Goal: Information Seeking & Learning: Learn about a topic

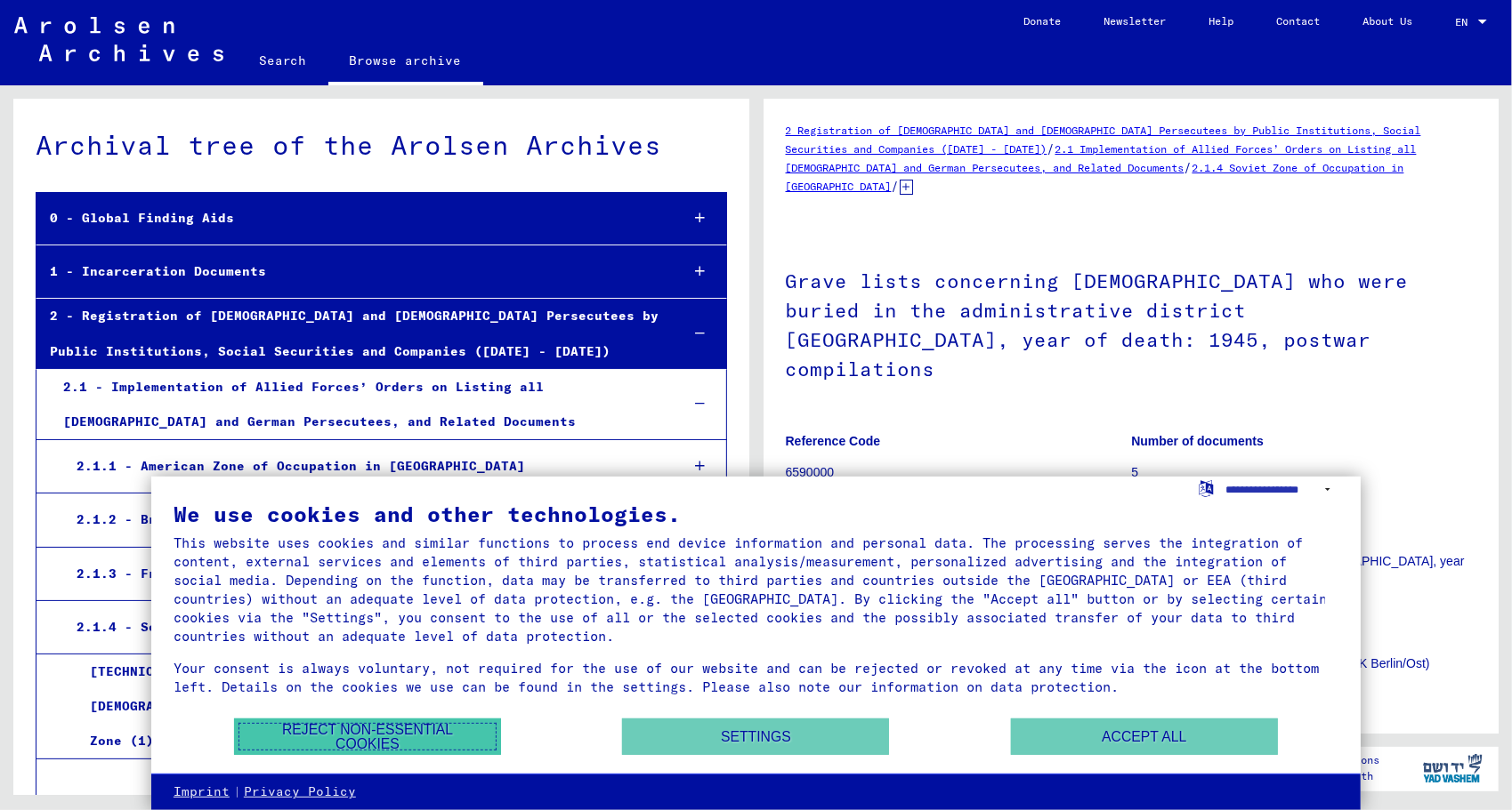
click at [404, 735] on button "Reject non-essential cookies" at bounding box center [367, 736] width 267 height 36
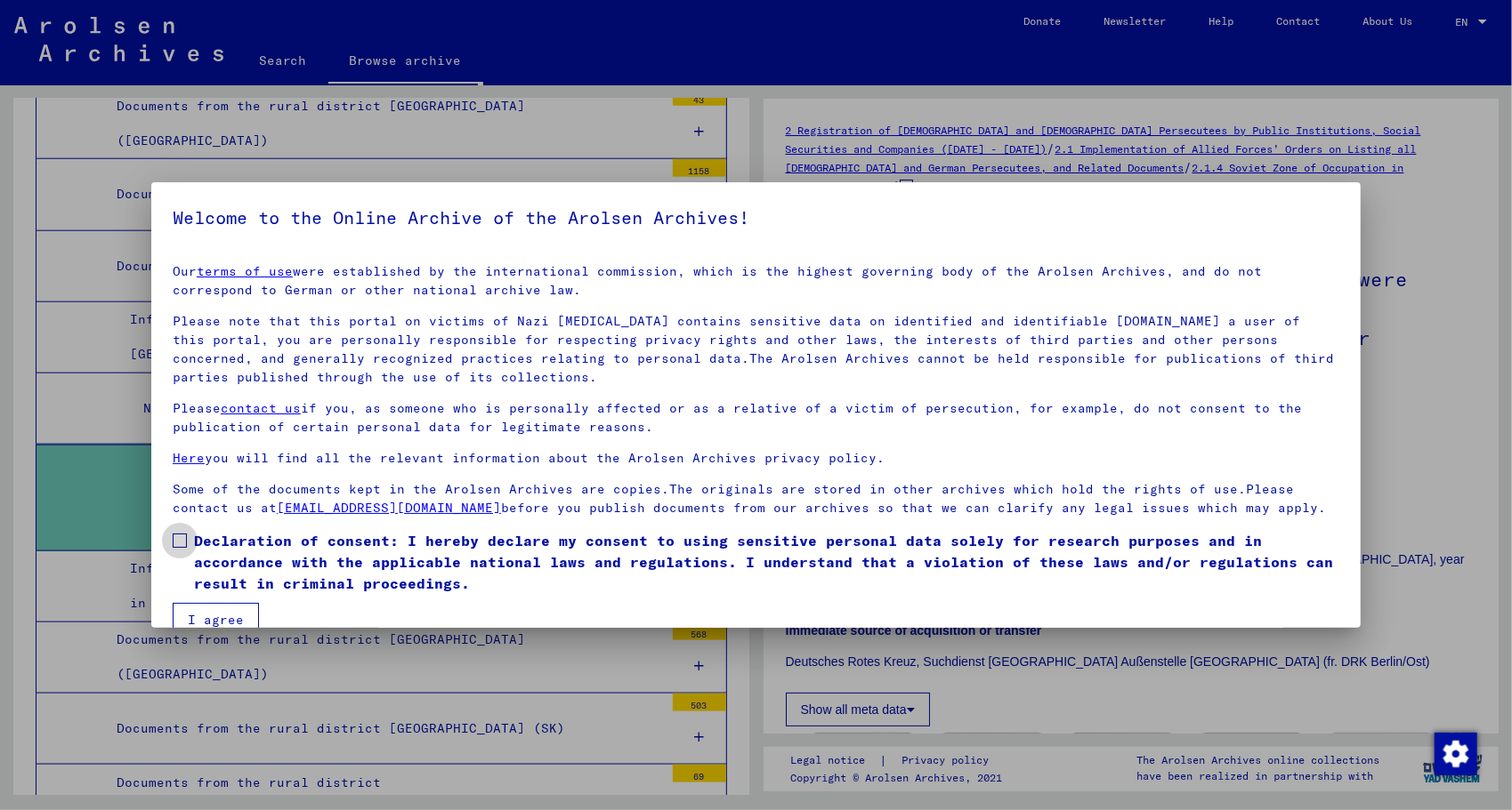
click at [185, 530] on label "Declaration of consent: I hereby declare my consent to using sensitive personal…" at bounding box center [755, 562] width 1166 height 64
click at [205, 604] on button "I agree" at bounding box center [216, 620] width 87 height 34
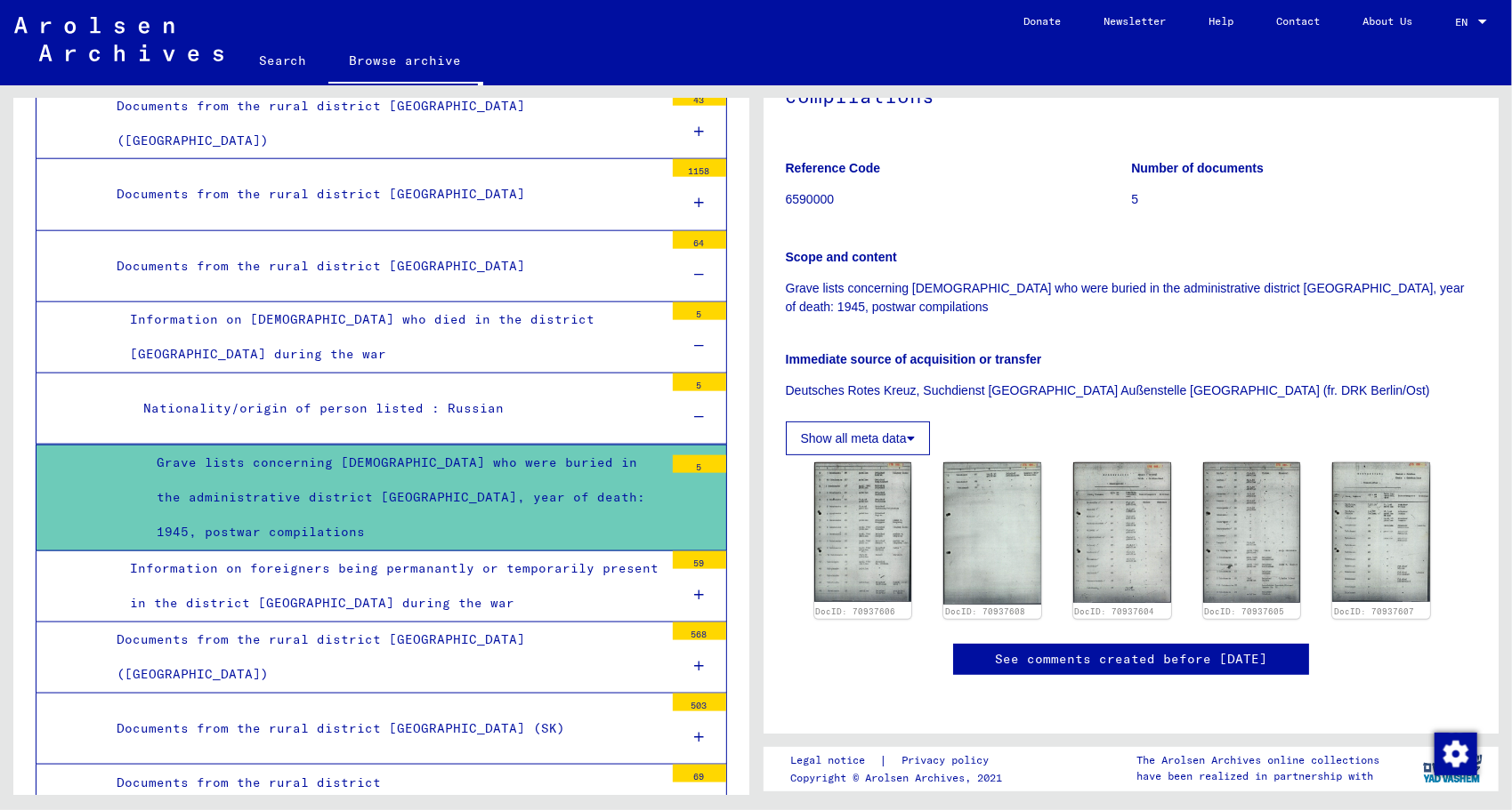
scroll to position [312, 0]
click at [855, 459] on img at bounding box center [862, 532] width 103 height 146
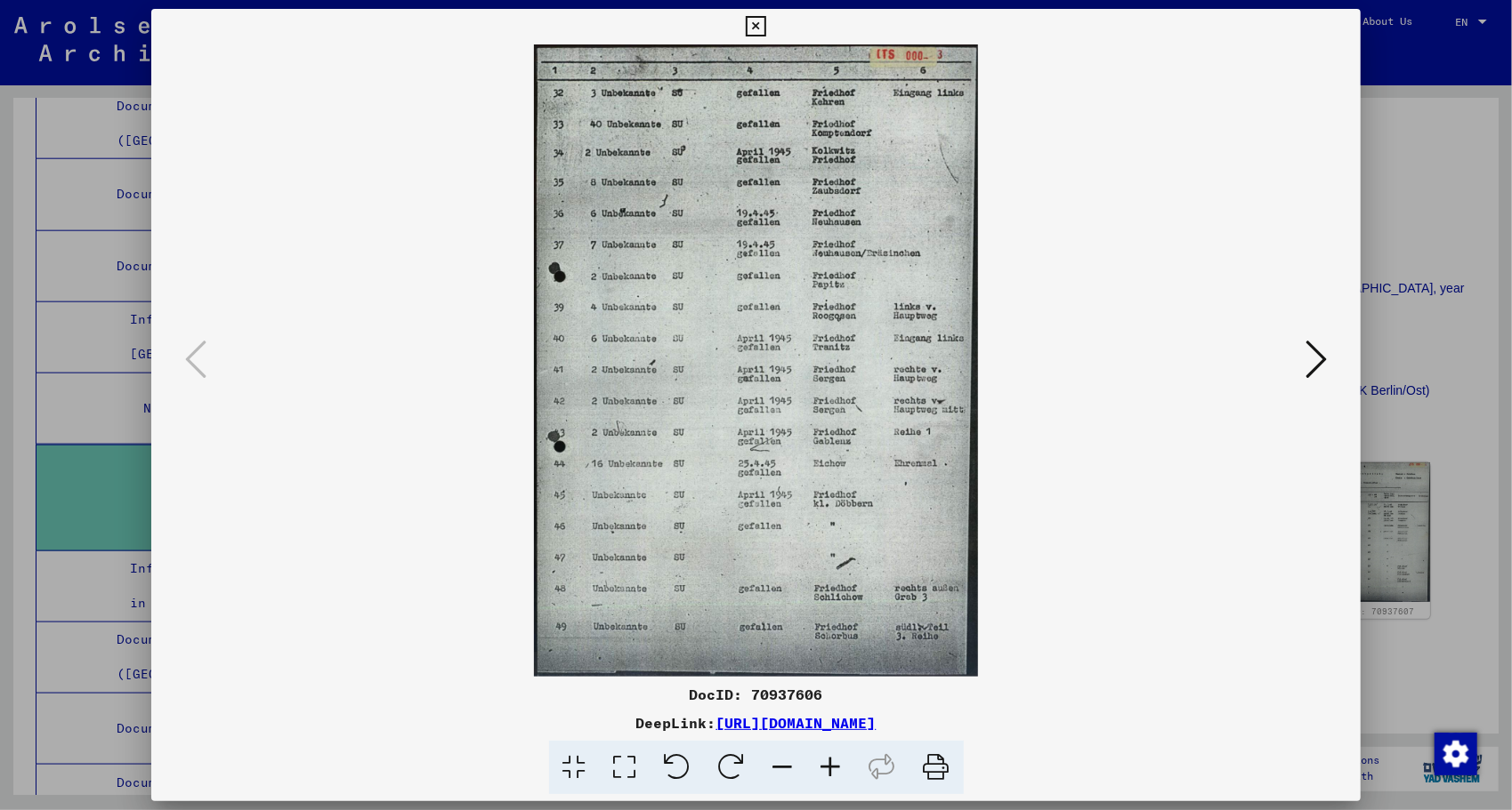
click at [833, 772] on icon at bounding box center [831, 768] width 48 height 54
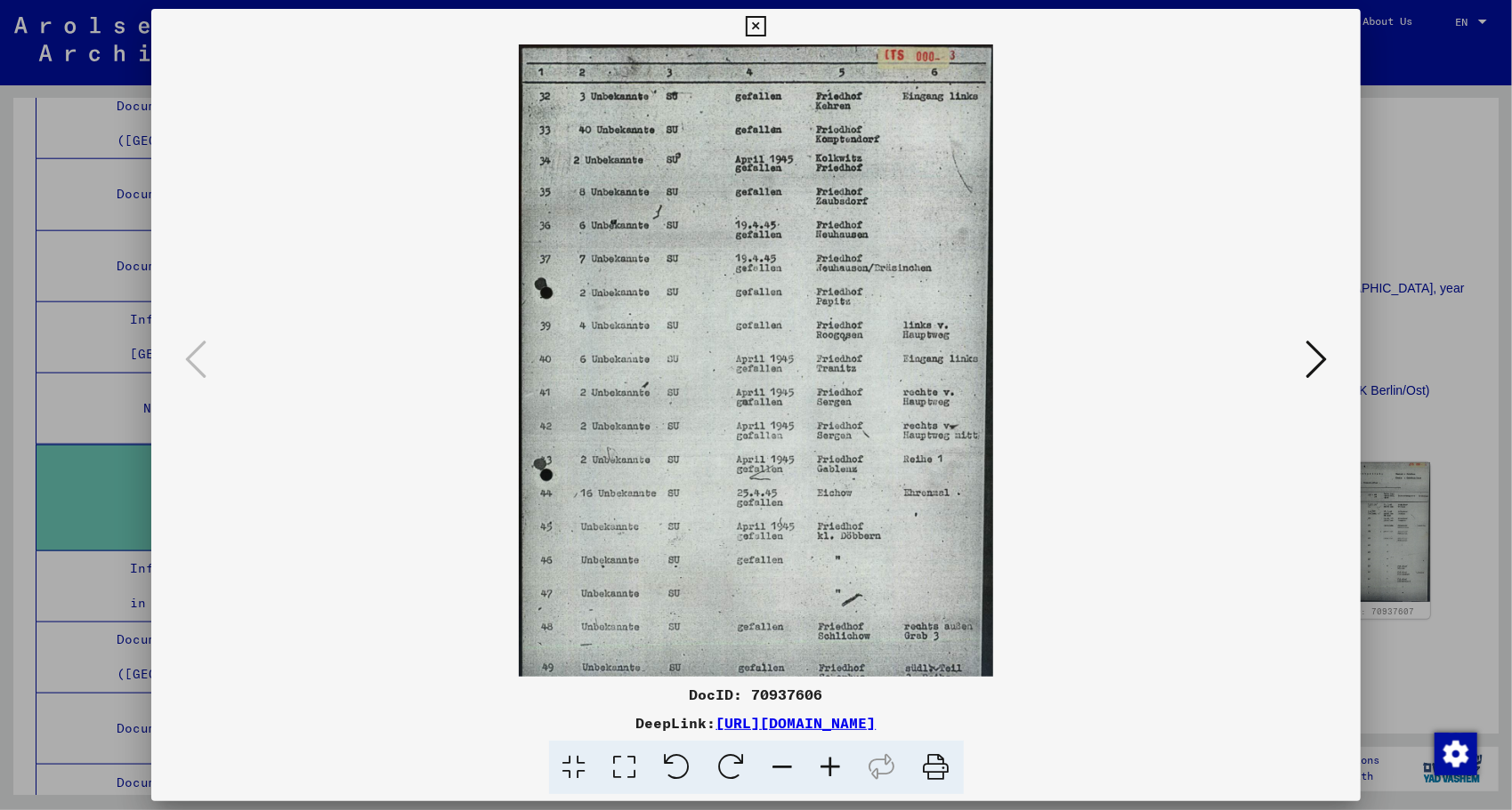
click at [833, 772] on icon at bounding box center [831, 768] width 48 height 54
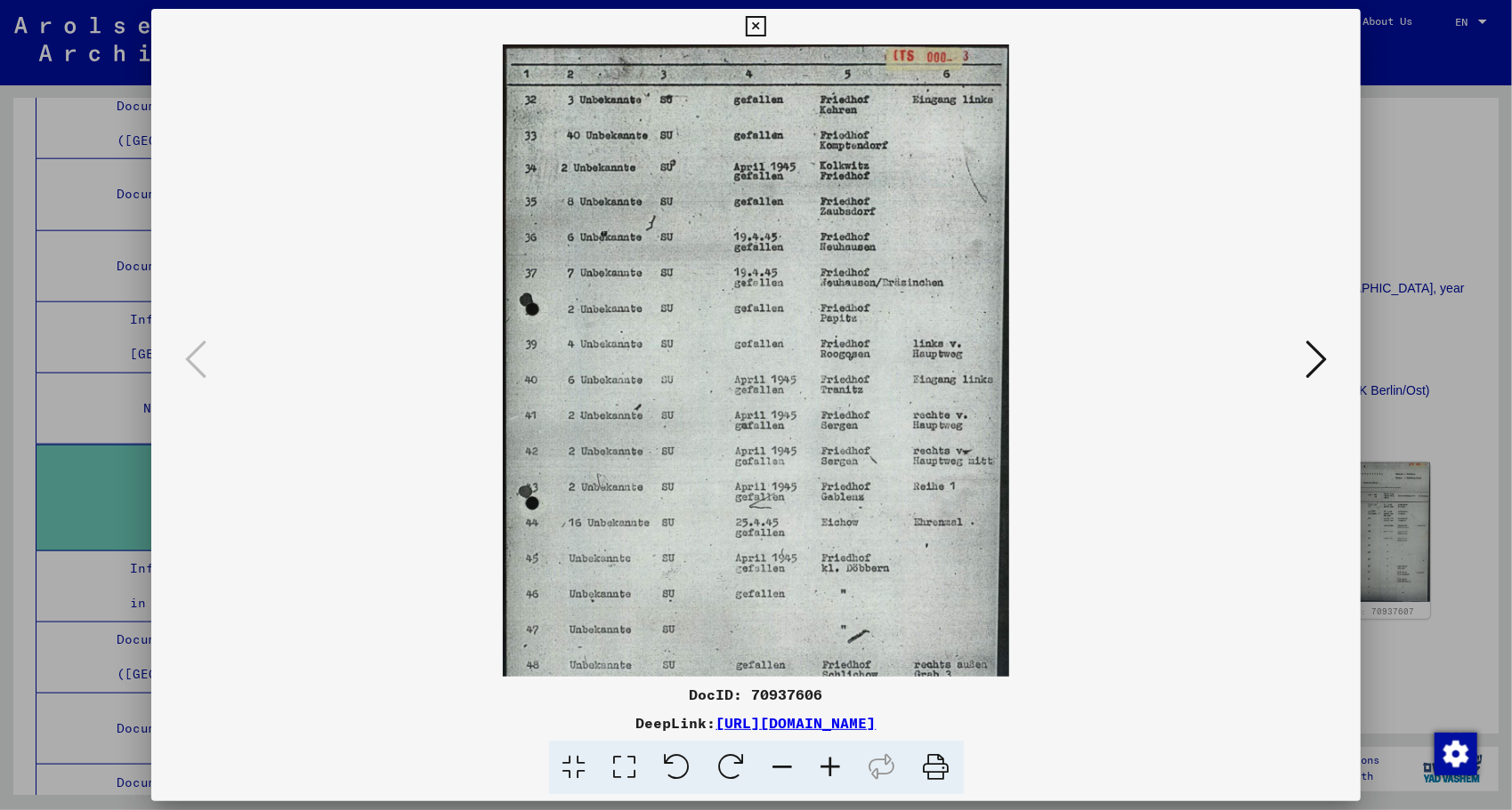
click at [833, 772] on icon at bounding box center [831, 768] width 48 height 54
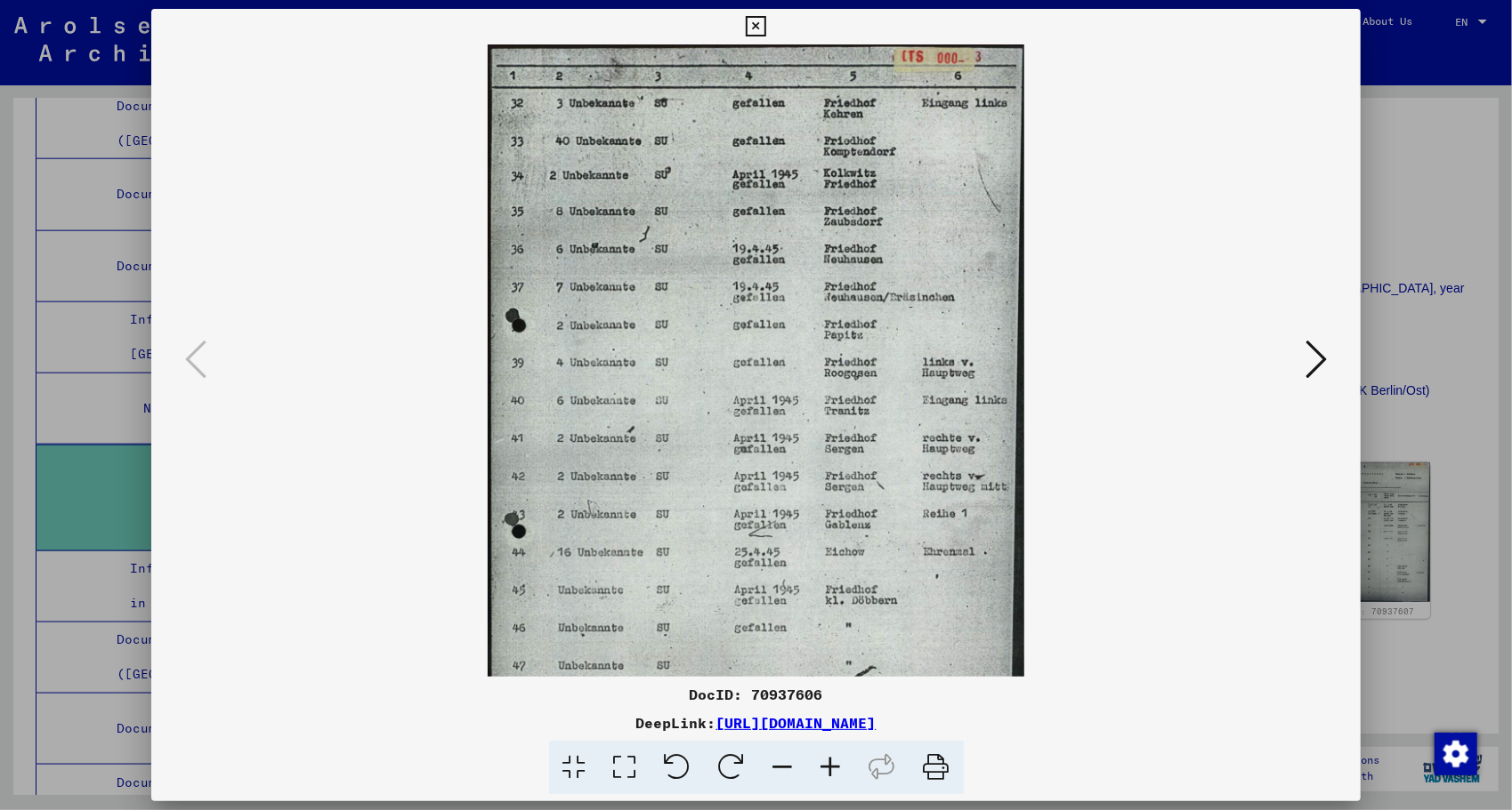
click at [833, 772] on icon at bounding box center [831, 768] width 48 height 54
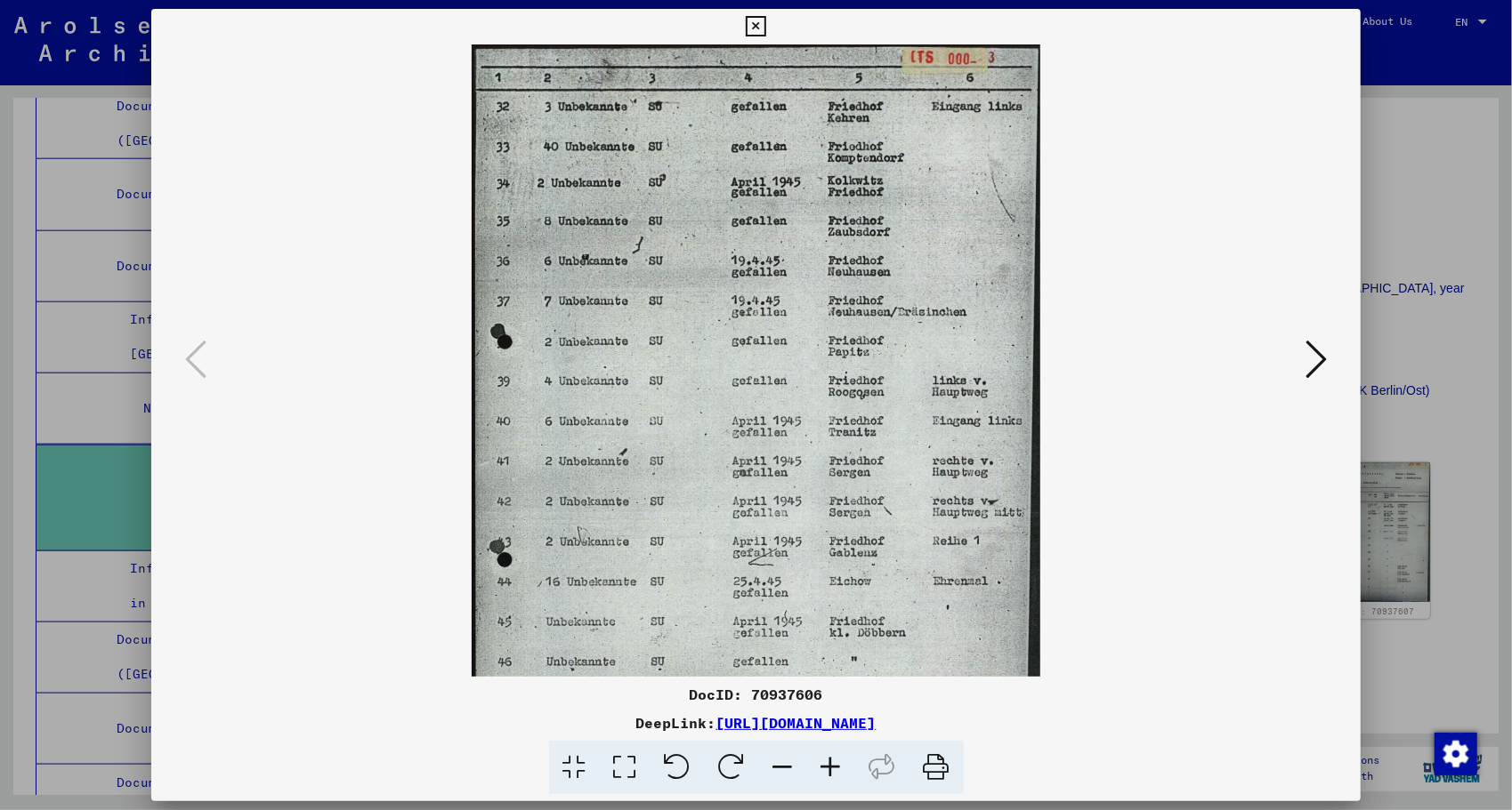
click at [833, 772] on icon at bounding box center [831, 768] width 48 height 54
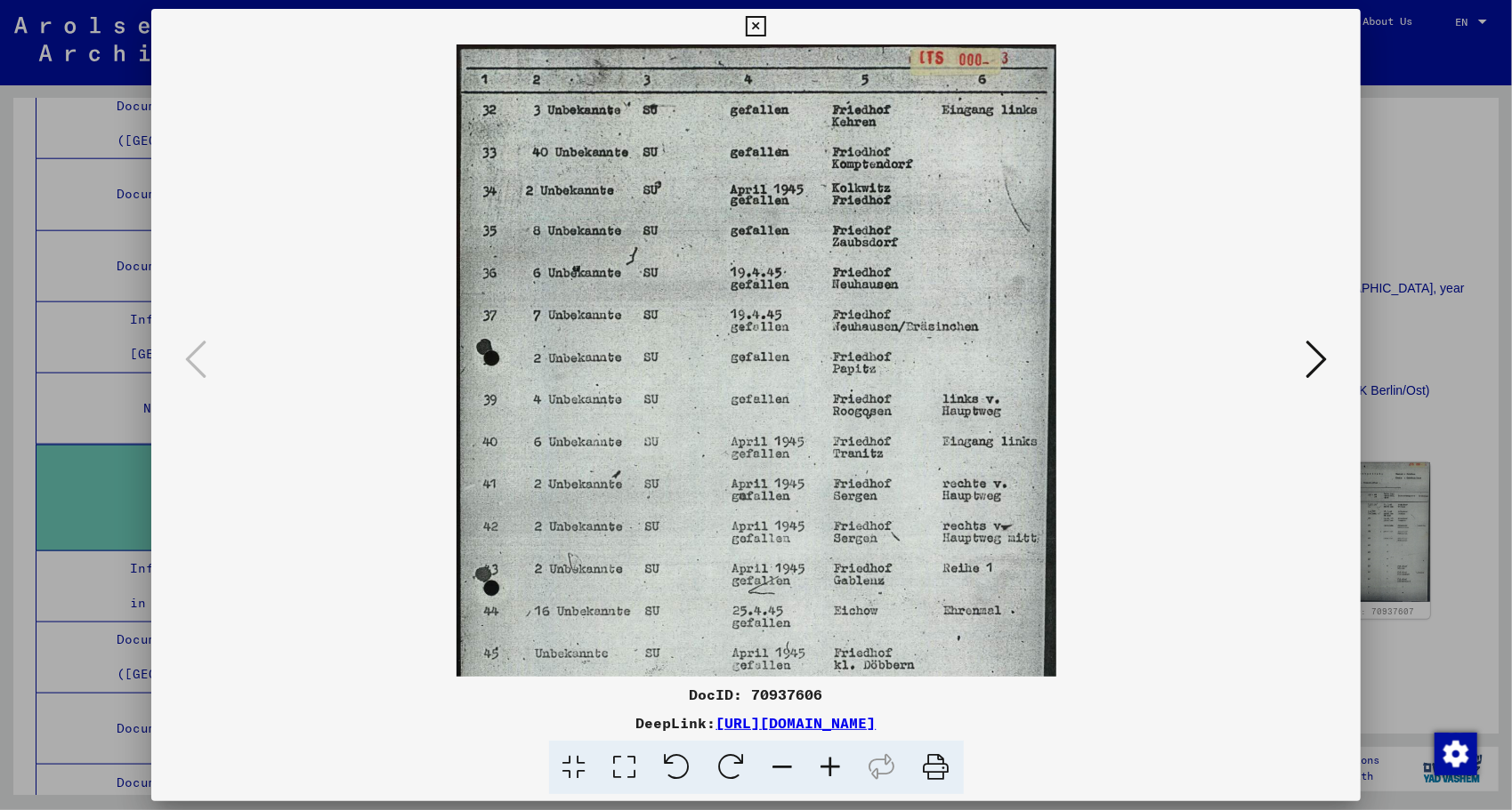
click at [833, 772] on icon at bounding box center [831, 768] width 48 height 54
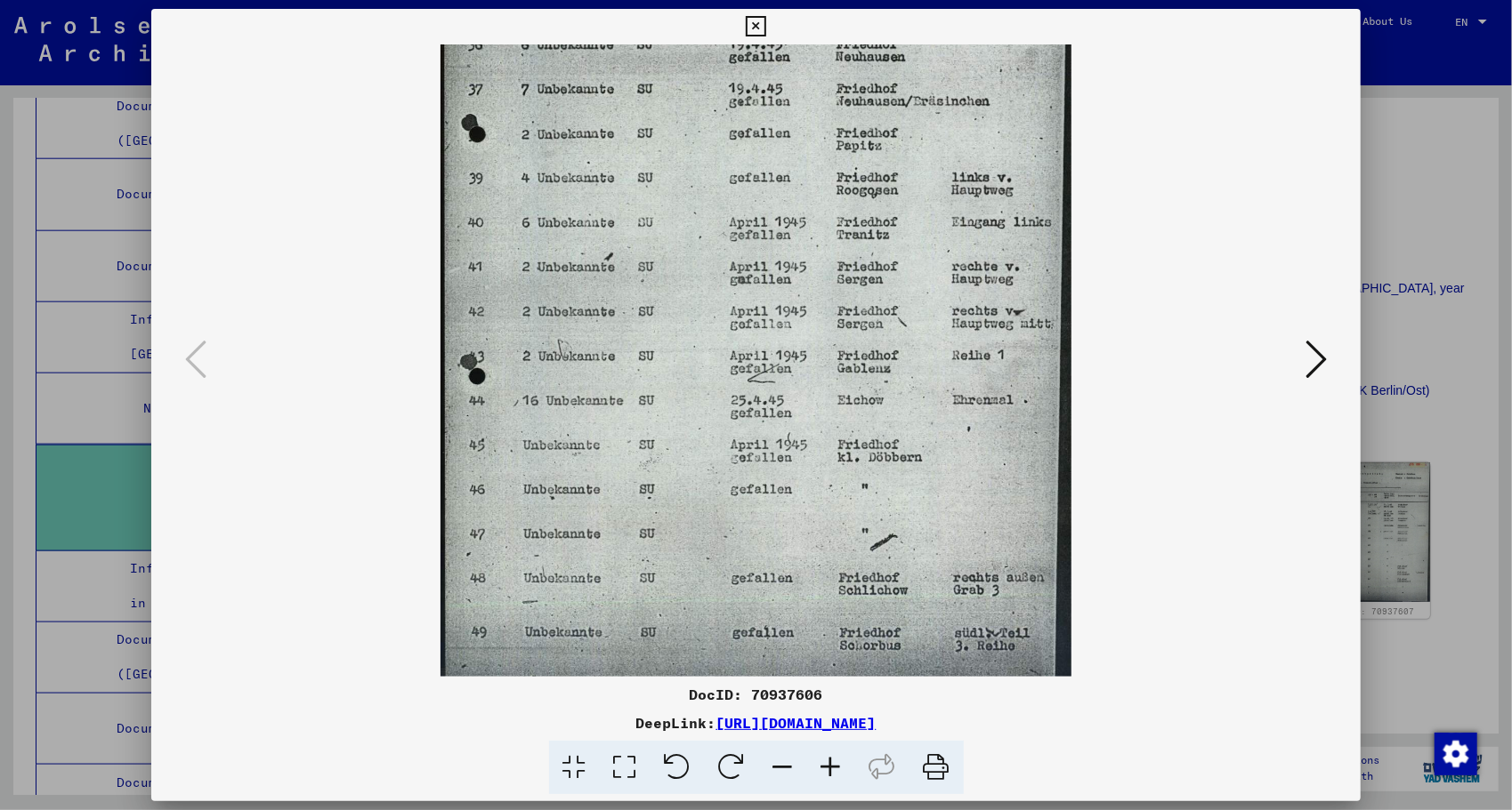
scroll to position [267, 0]
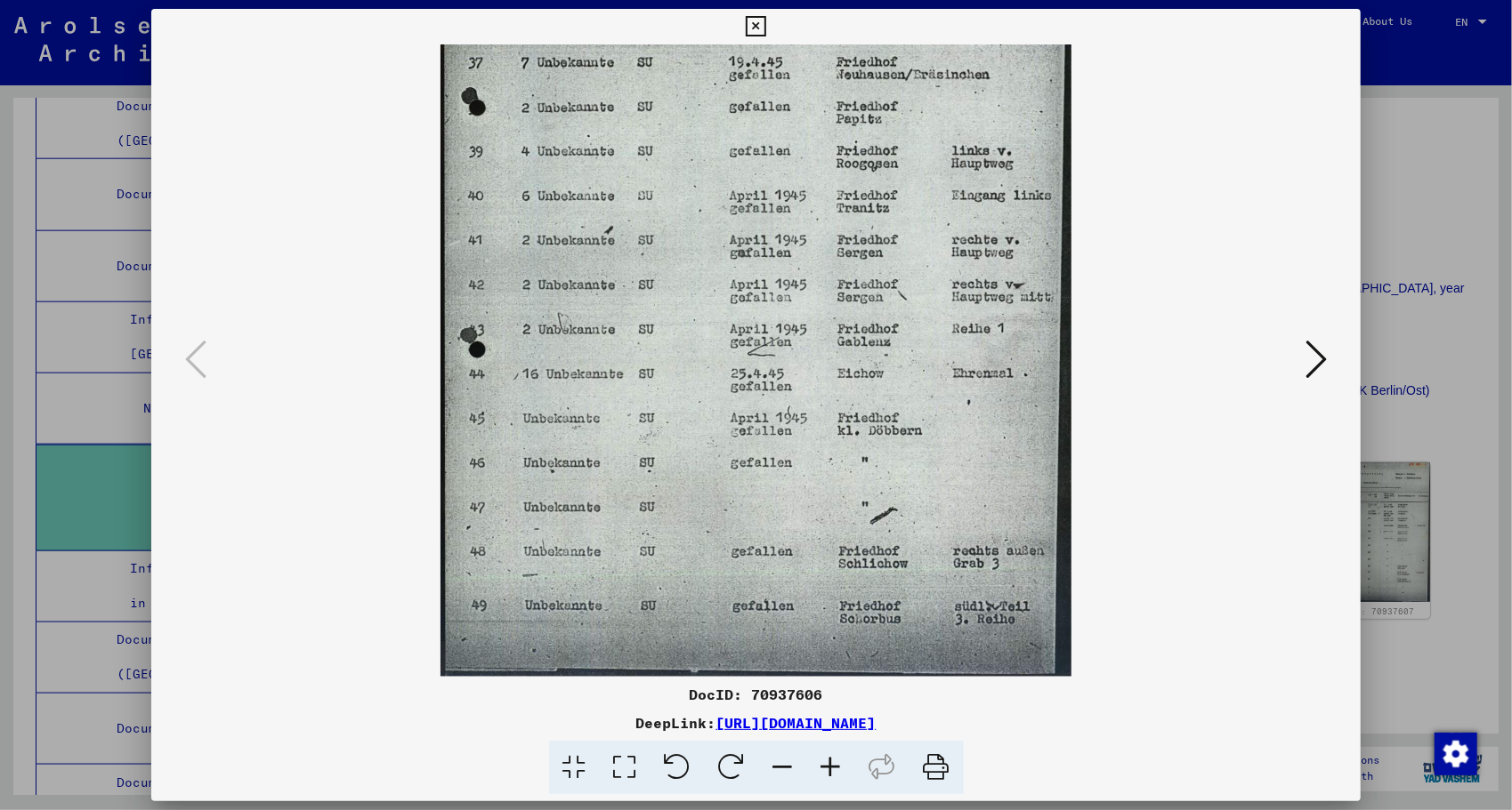
drag, startPoint x: 790, startPoint y: 566, endPoint x: 769, endPoint y: 270, distance: 296.7
click at [769, 270] on img at bounding box center [756, 227] width 631 height 900
click at [1322, 365] on icon at bounding box center [1316, 359] width 22 height 42
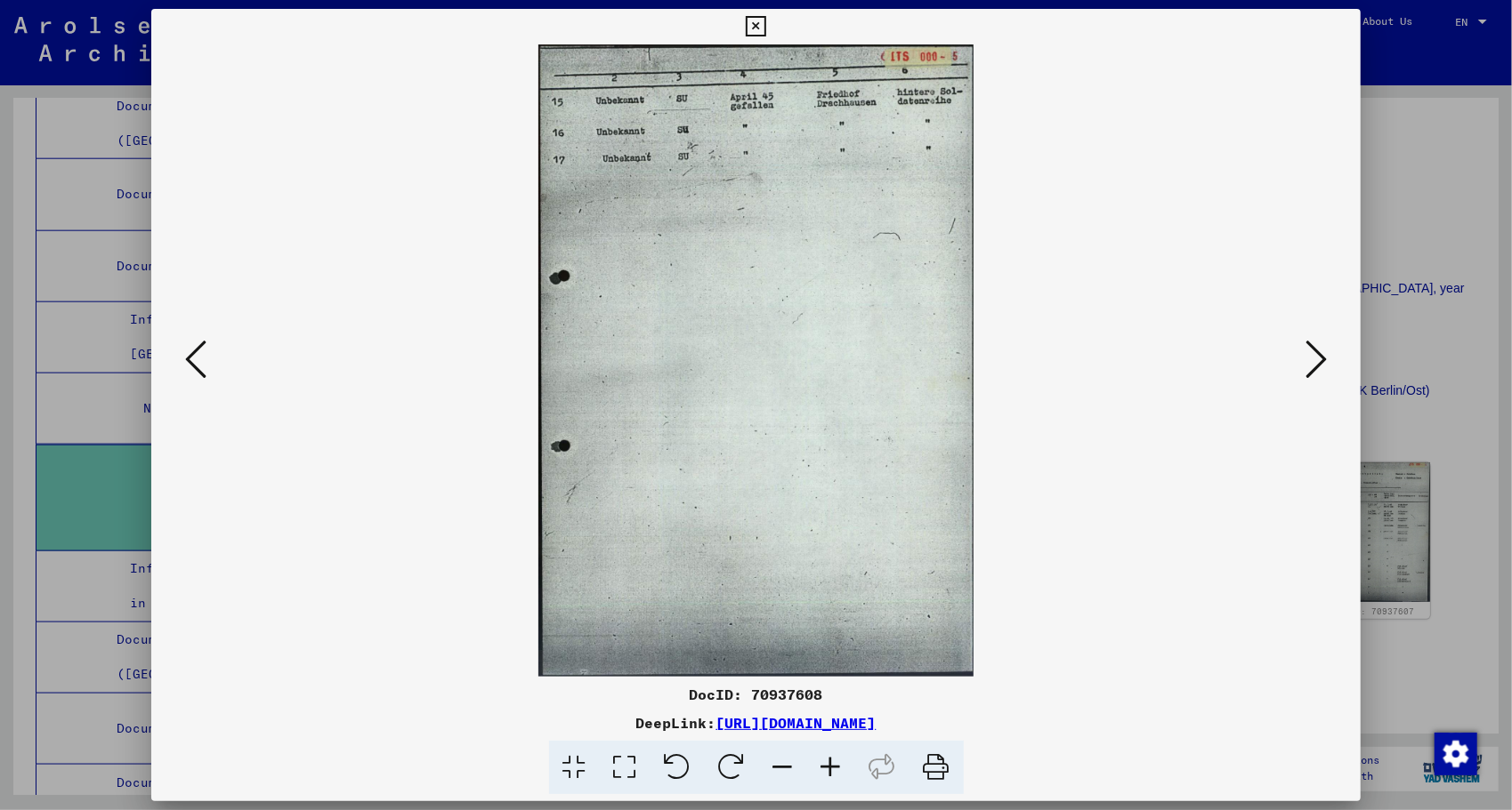
click at [1321, 361] on icon at bounding box center [1316, 359] width 22 height 42
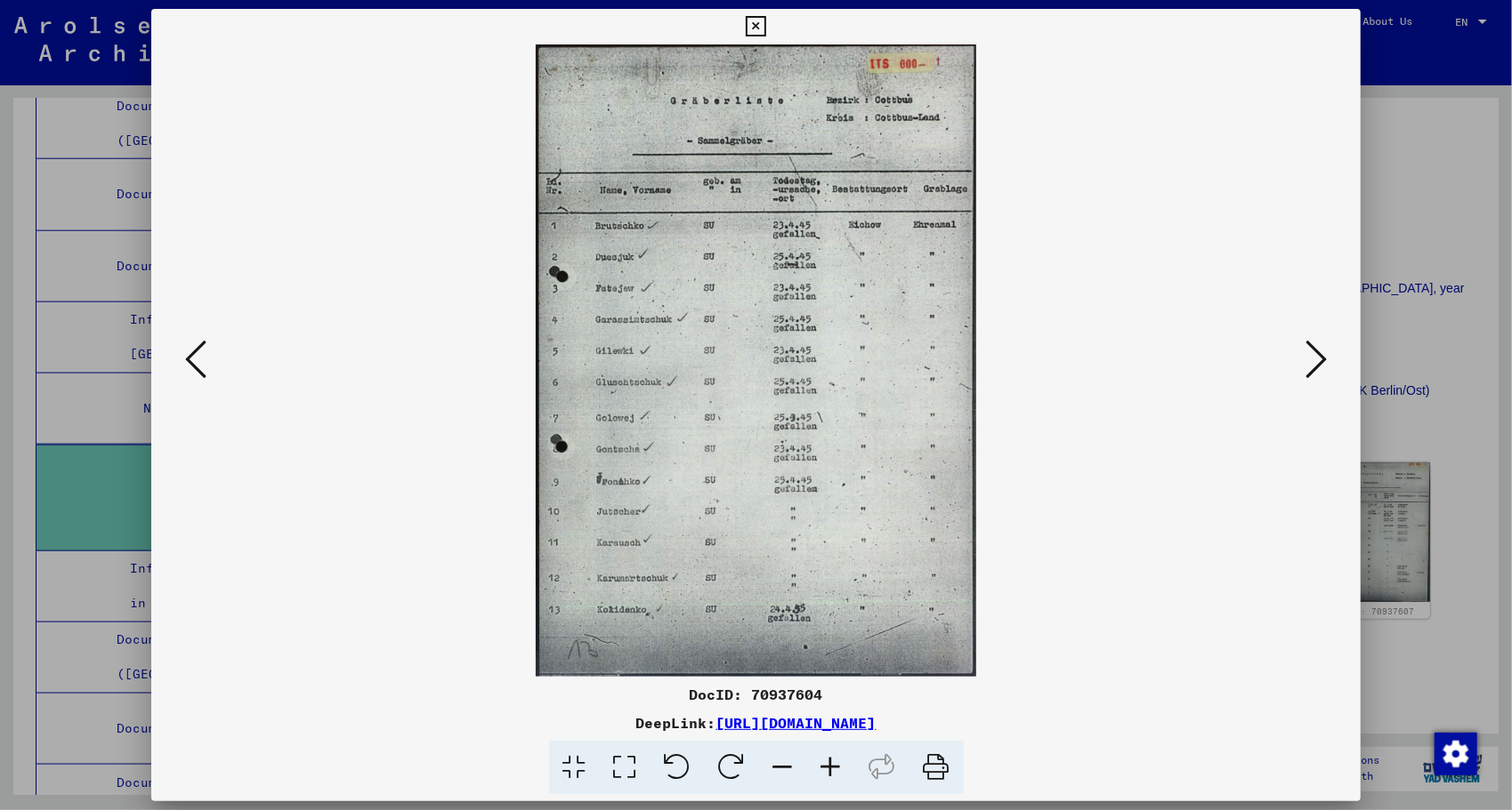
click at [835, 776] on icon at bounding box center [831, 768] width 48 height 54
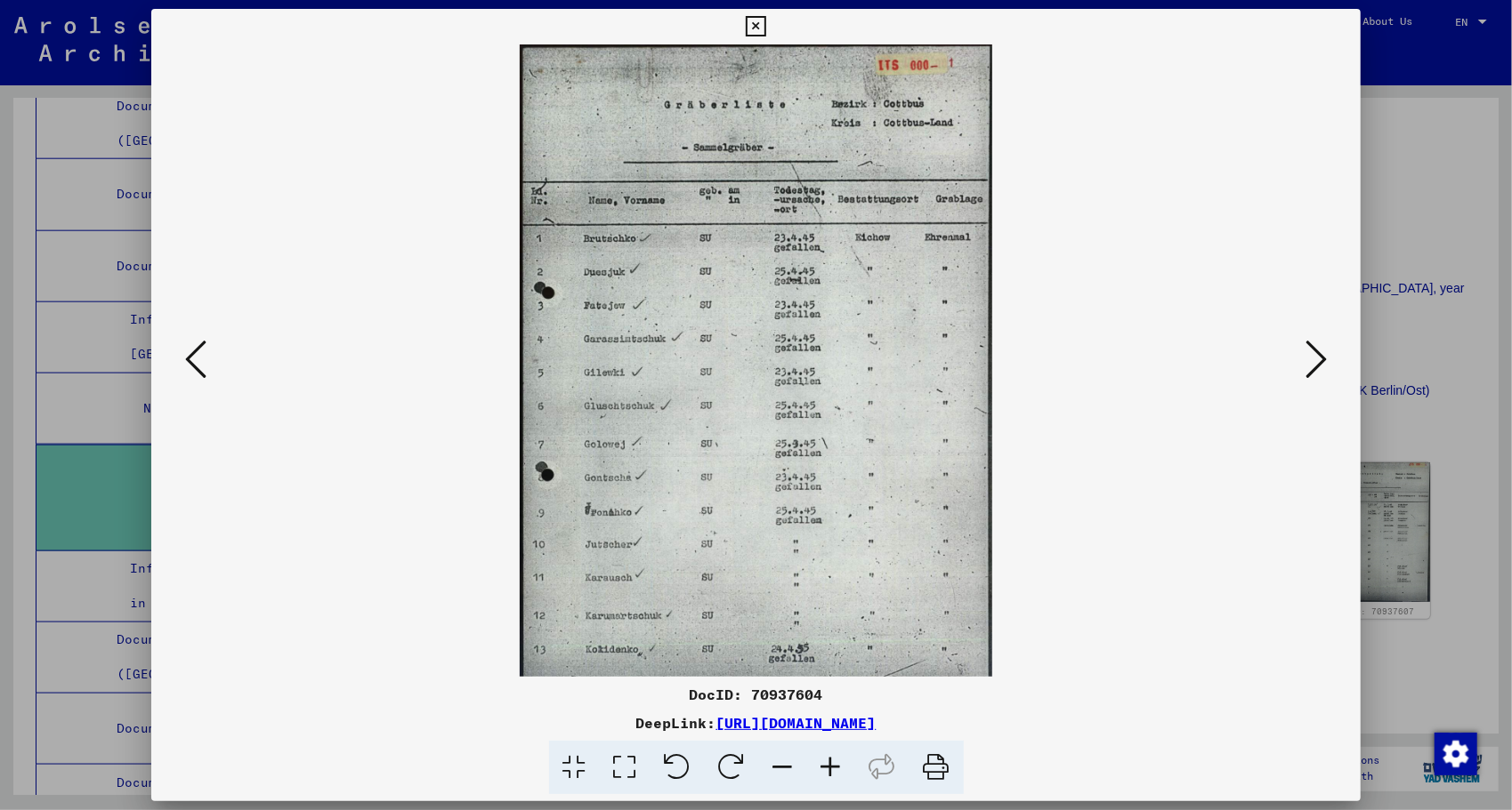
click at [835, 776] on icon at bounding box center [831, 768] width 48 height 54
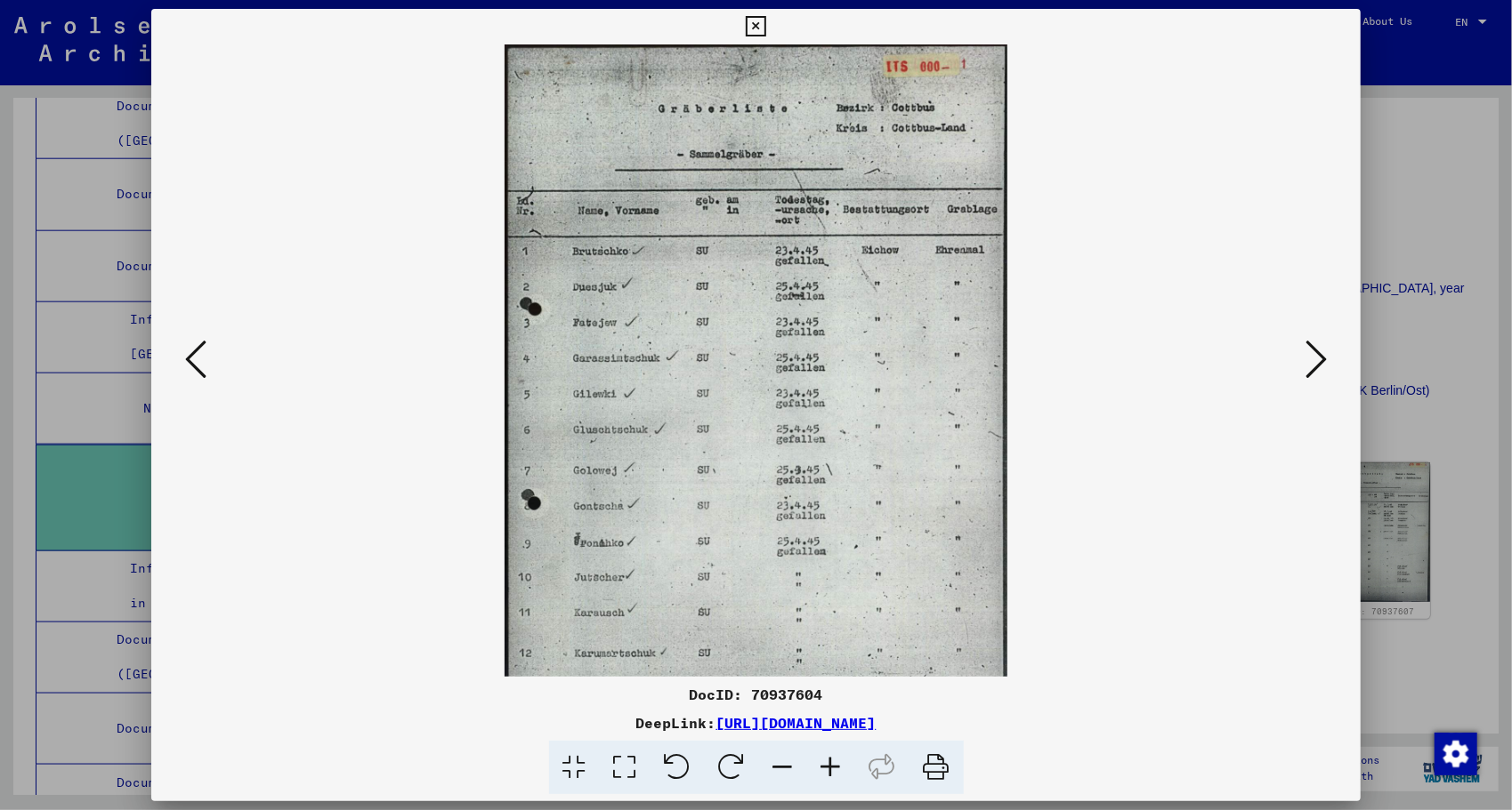
click at [835, 776] on icon at bounding box center [831, 768] width 48 height 54
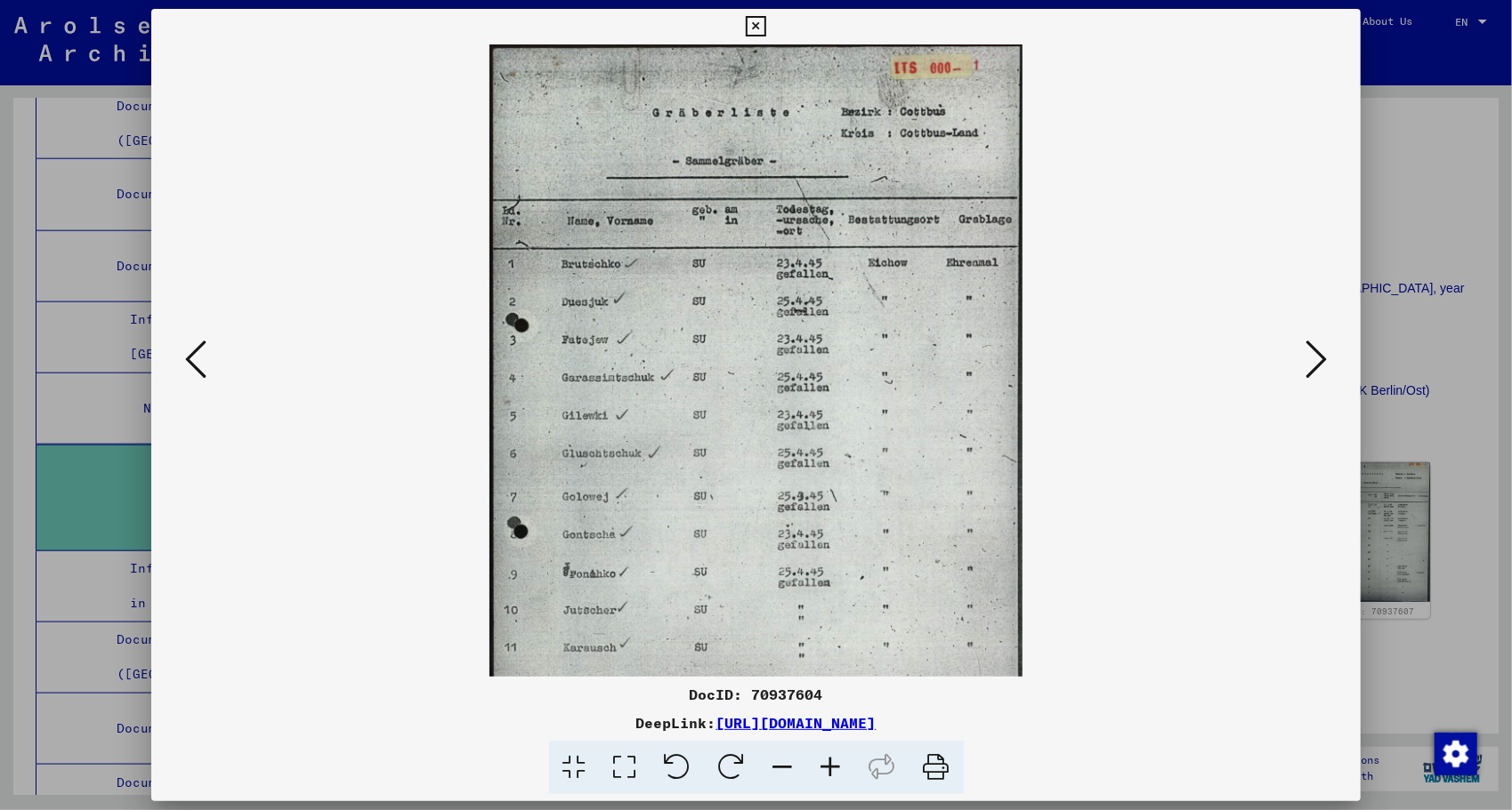
click at [835, 776] on icon at bounding box center [831, 768] width 48 height 54
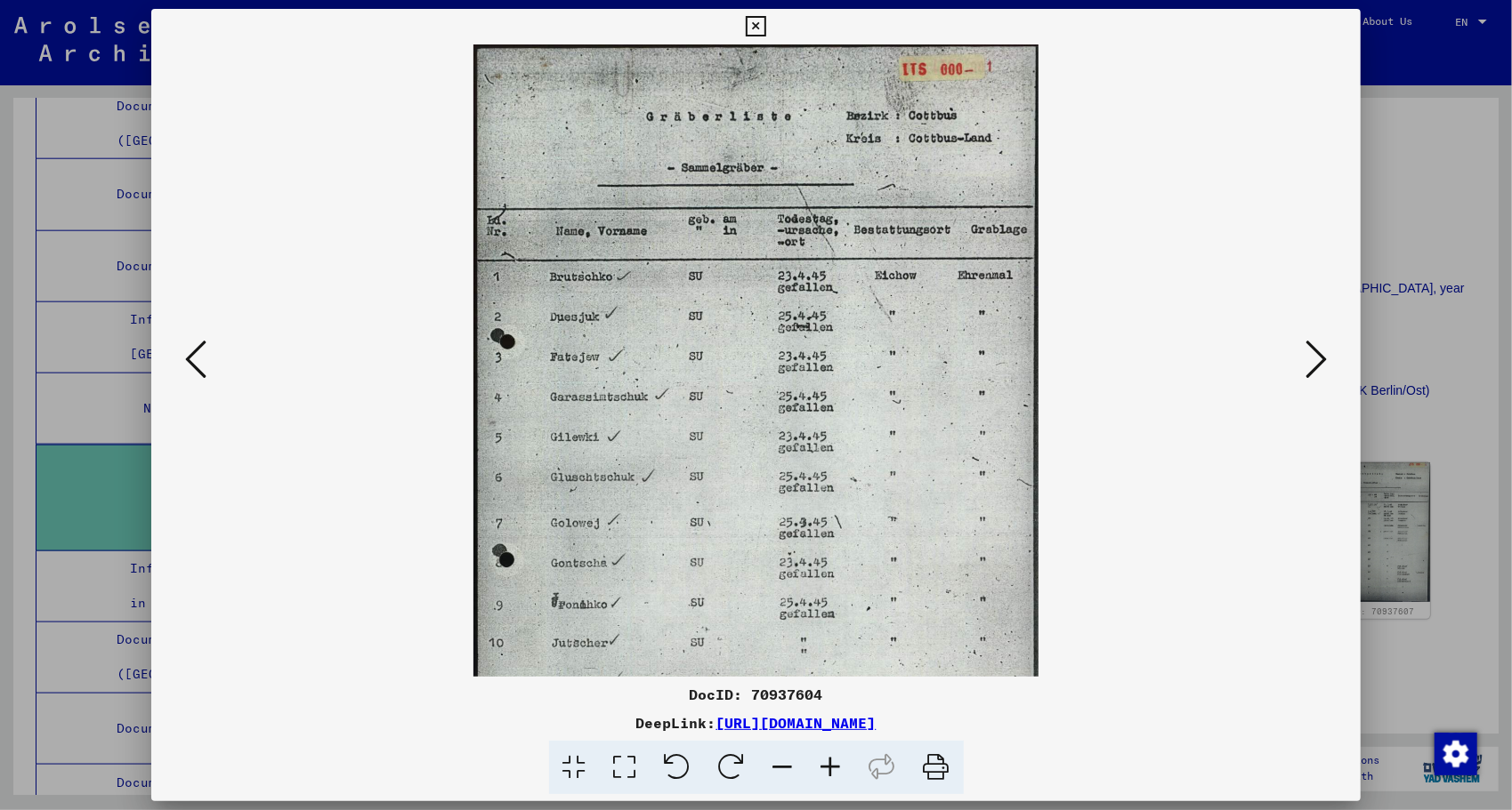
click at [835, 776] on icon at bounding box center [831, 768] width 48 height 54
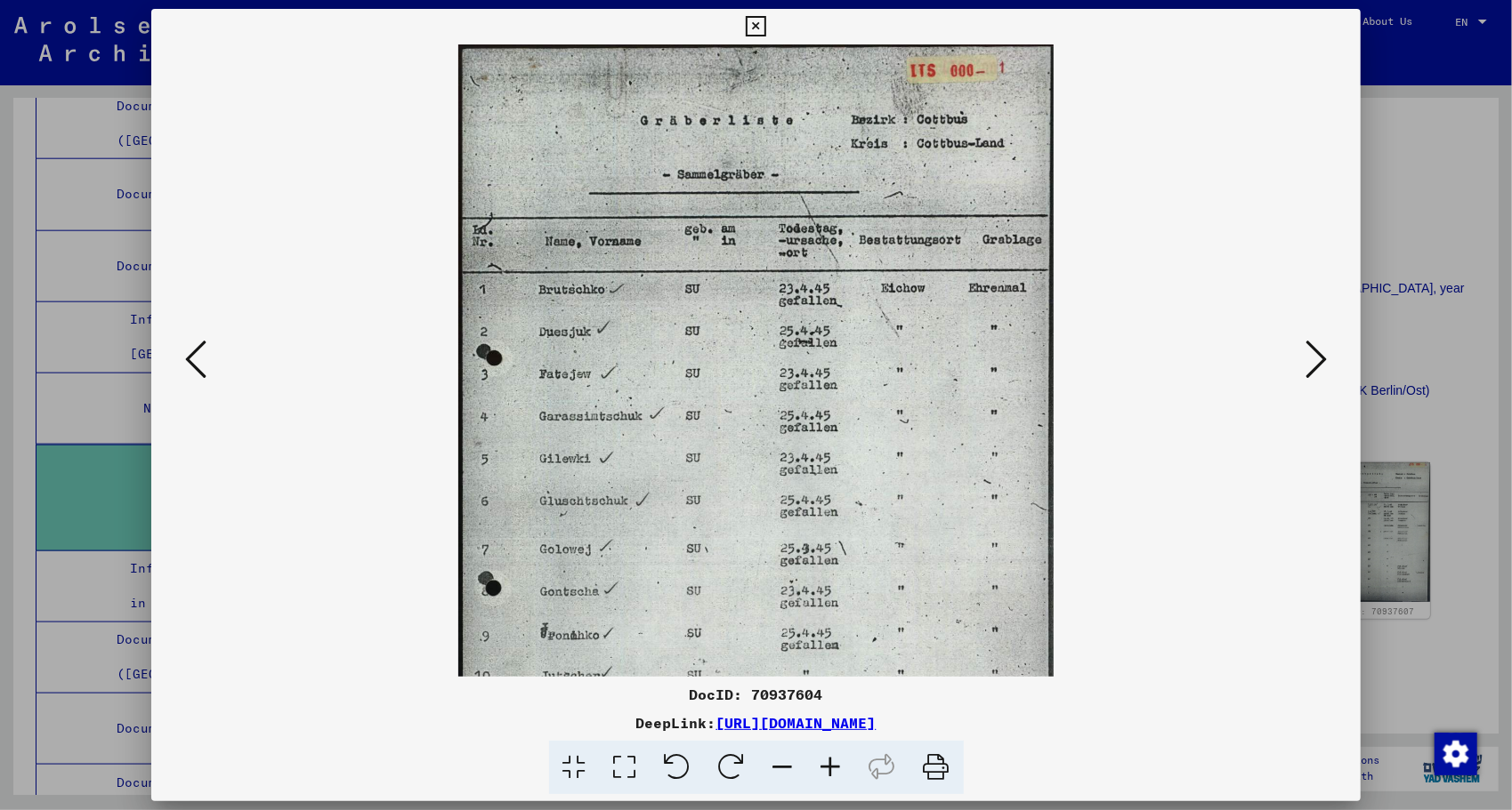
click at [835, 776] on icon at bounding box center [831, 768] width 48 height 54
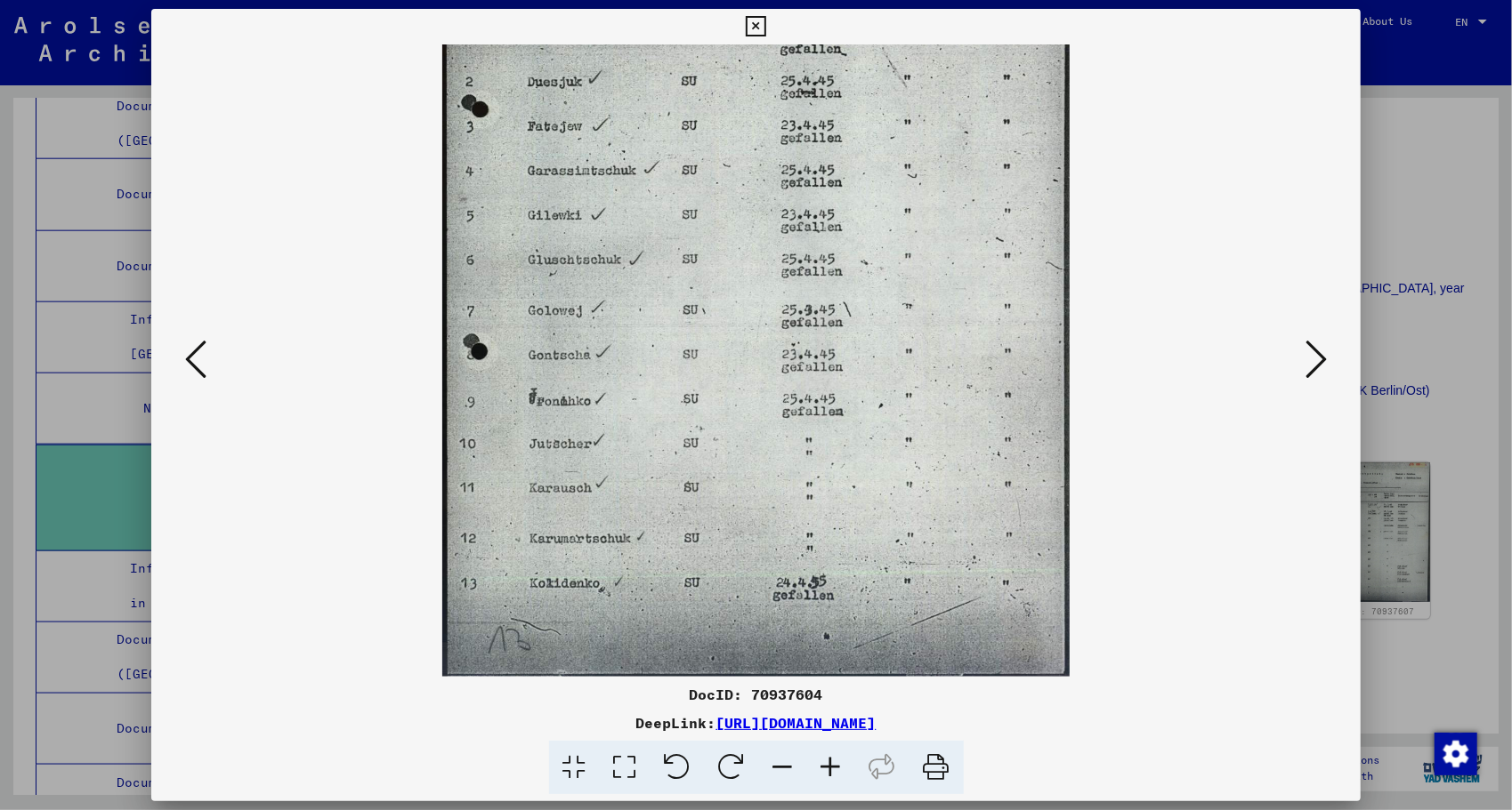
scroll to position [267, 0]
drag, startPoint x: 884, startPoint y: 488, endPoint x: 898, endPoint y: 215, distance: 273.4
click at [898, 215] on img at bounding box center [755, 227] width 626 height 900
click at [1324, 355] on icon at bounding box center [1316, 359] width 22 height 42
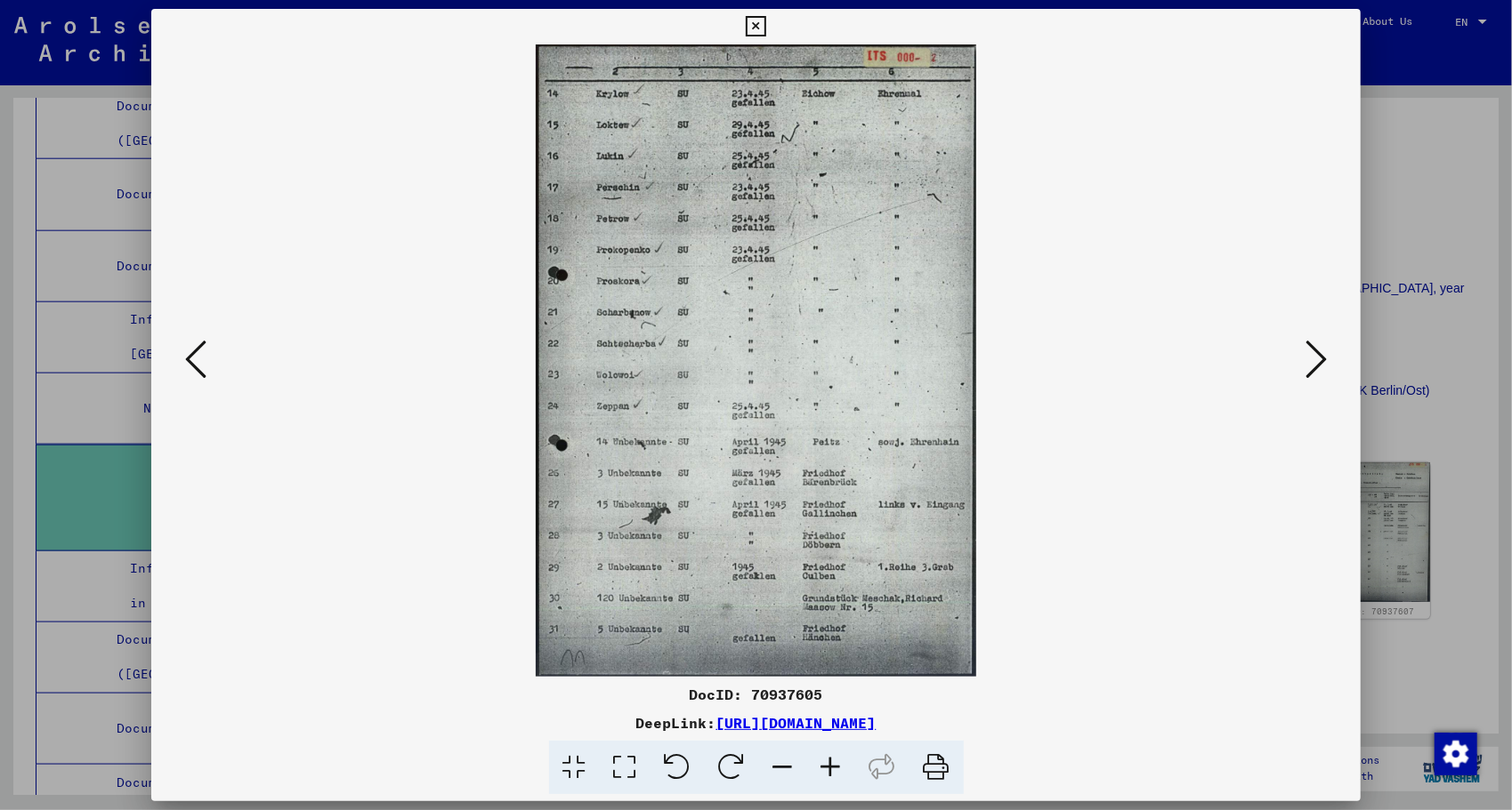
scroll to position [0, 0]
click at [1320, 354] on icon at bounding box center [1316, 359] width 22 height 42
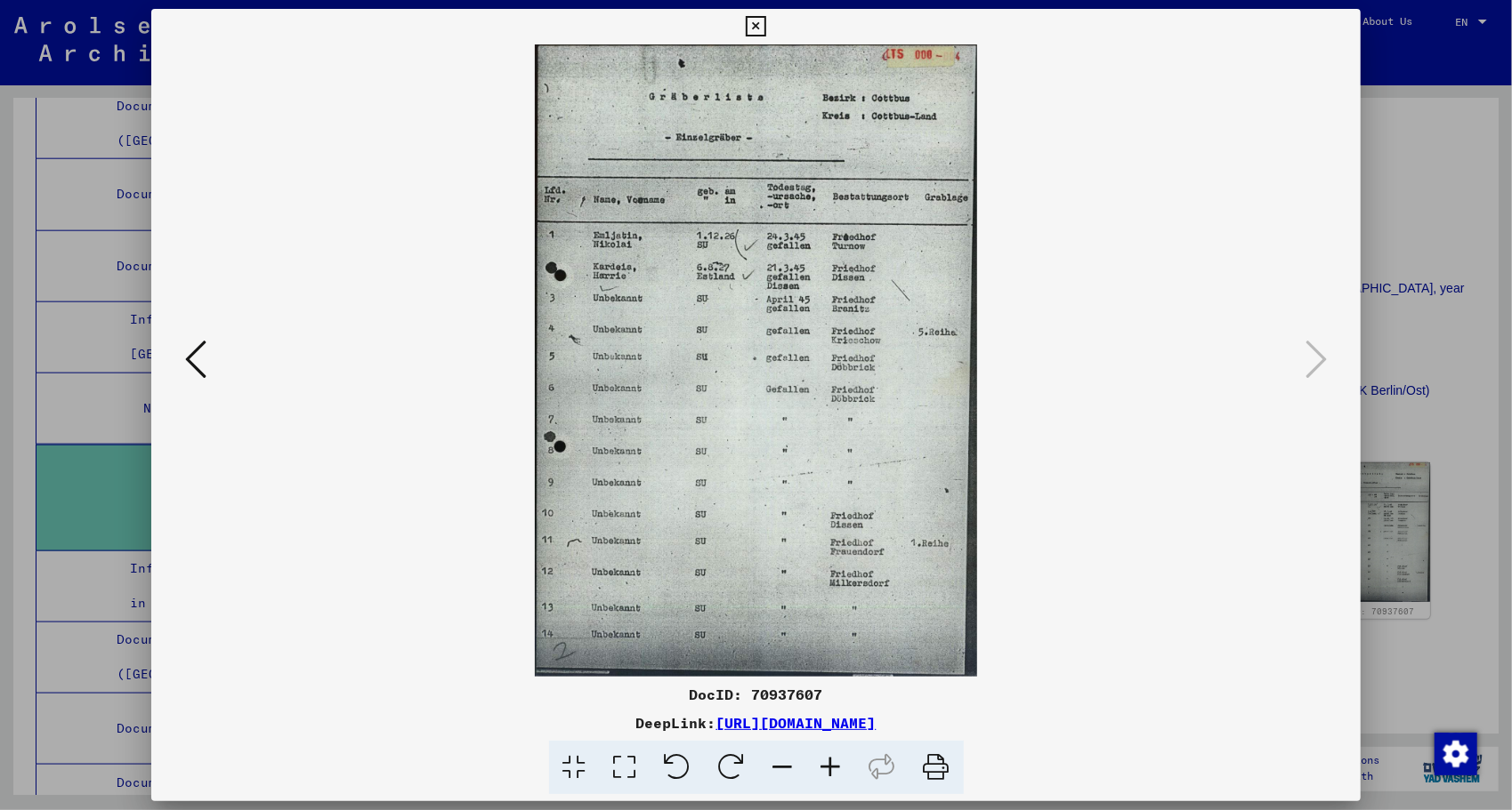
click at [831, 773] on icon at bounding box center [831, 768] width 48 height 54
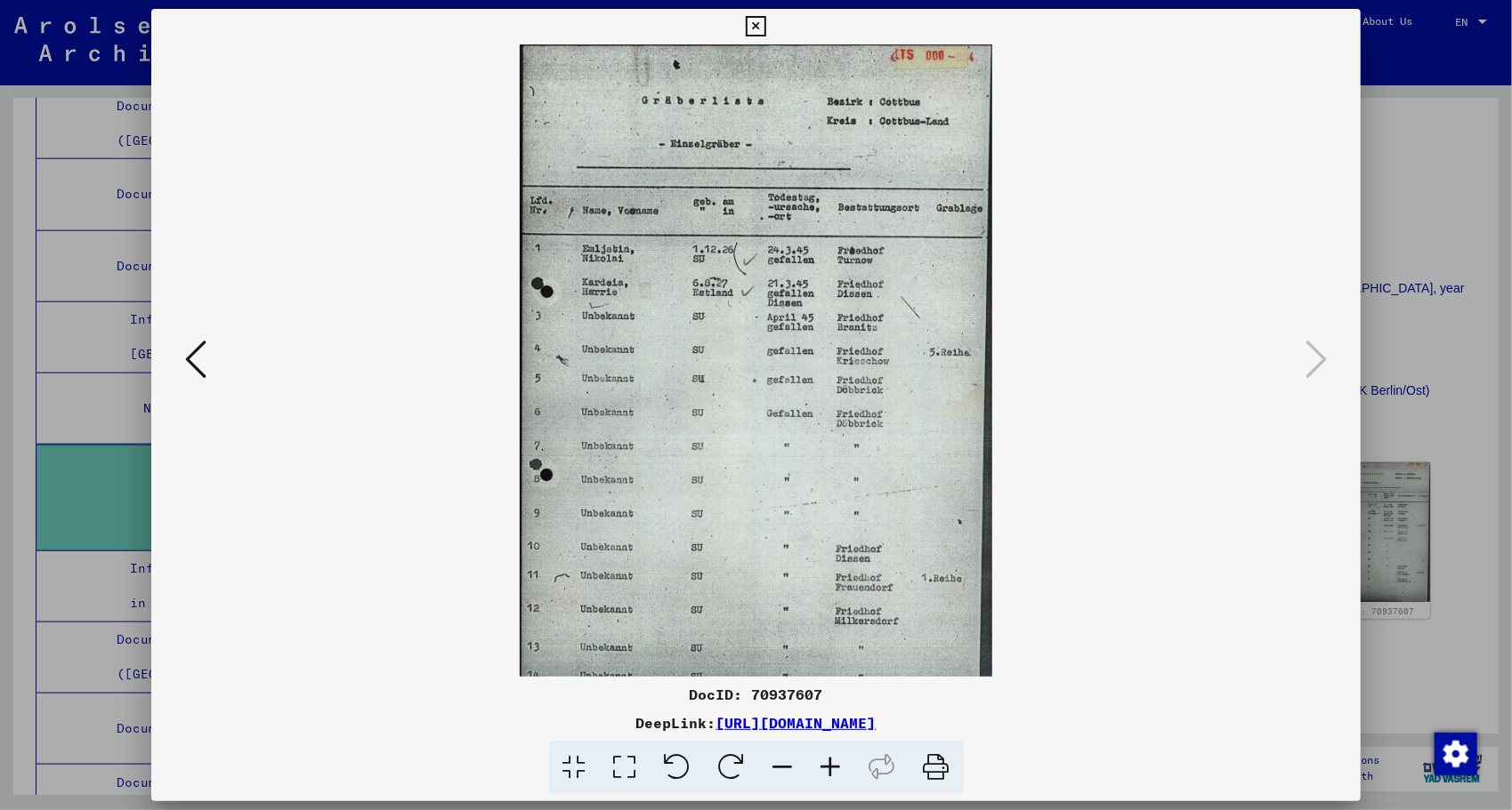
click at [831, 773] on icon at bounding box center [831, 768] width 48 height 54
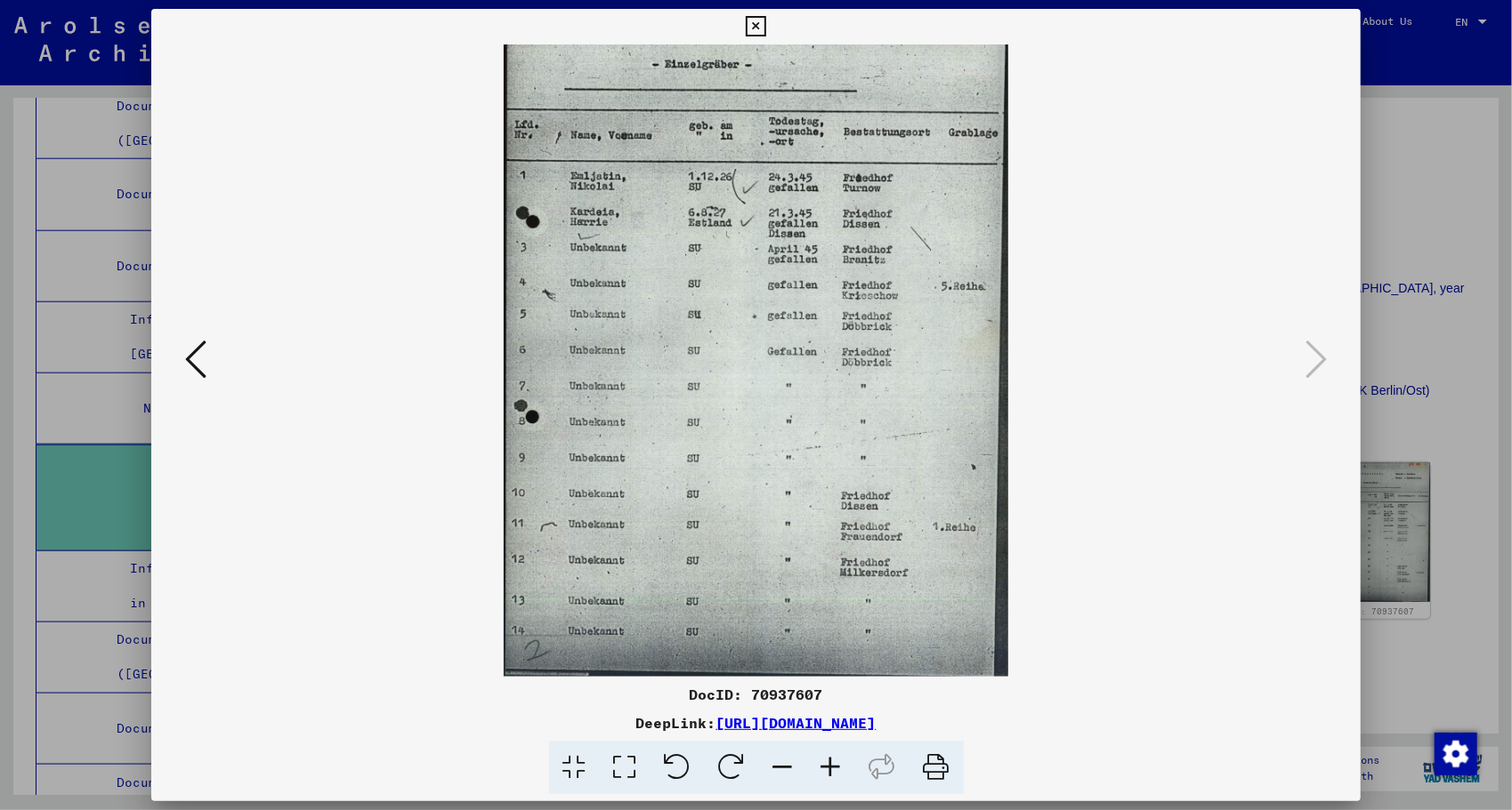
scroll to position [89, 0]
drag, startPoint x: 789, startPoint y: 598, endPoint x: 789, endPoint y: 513, distance: 85.0
drag, startPoint x: 789, startPoint y: 513, endPoint x: 917, endPoint y: 413, distance: 162.4
click at [917, 413] on img at bounding box center [756, 318] width 505 height 721
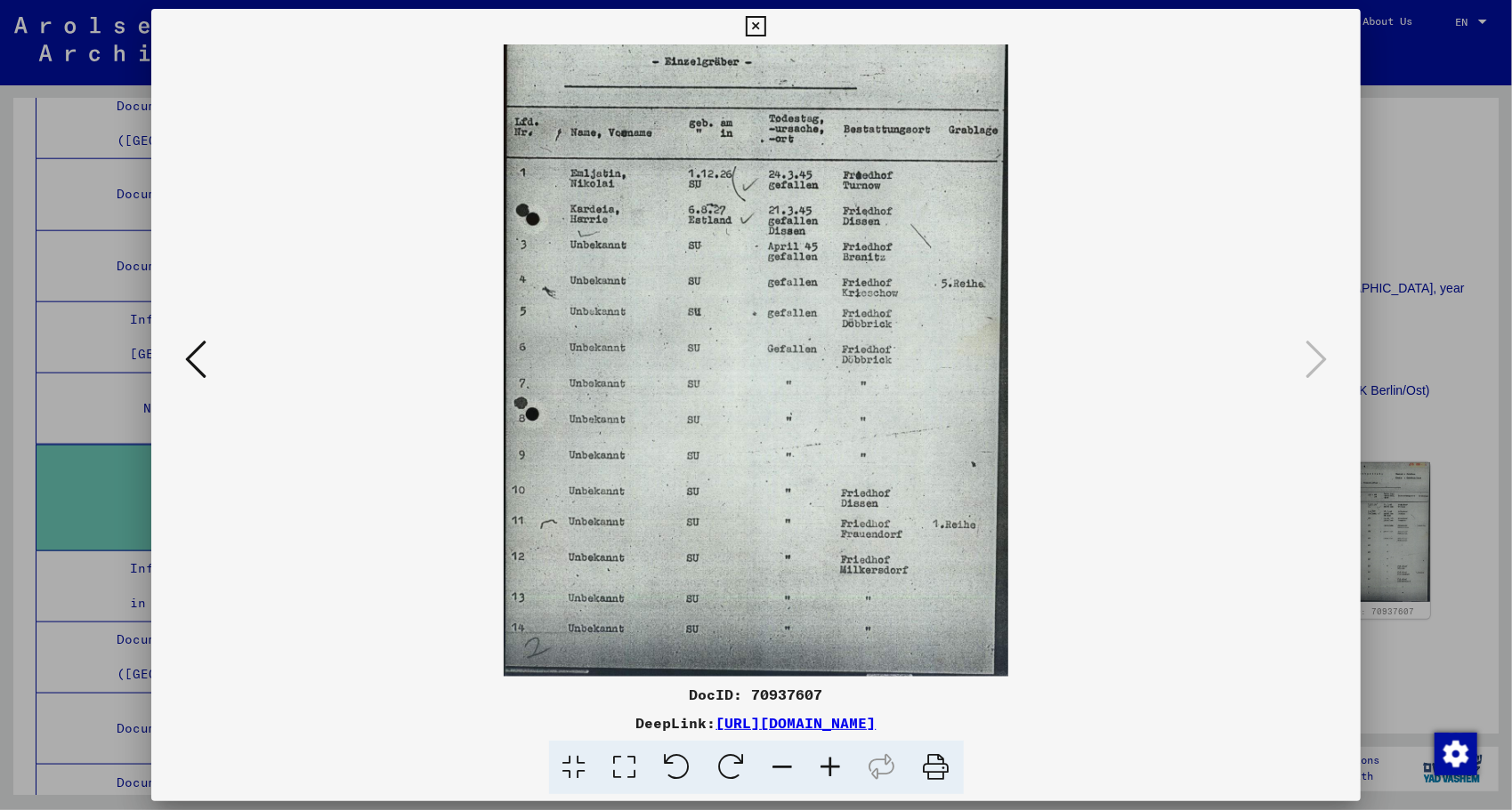
drag, startPoint x: 866, startPoint y: 505, endPoint x: 859, endPoint y: 416, distance: 89.3
click at [859, 347] on img at bounding box center [756, 316] width 505 height 721
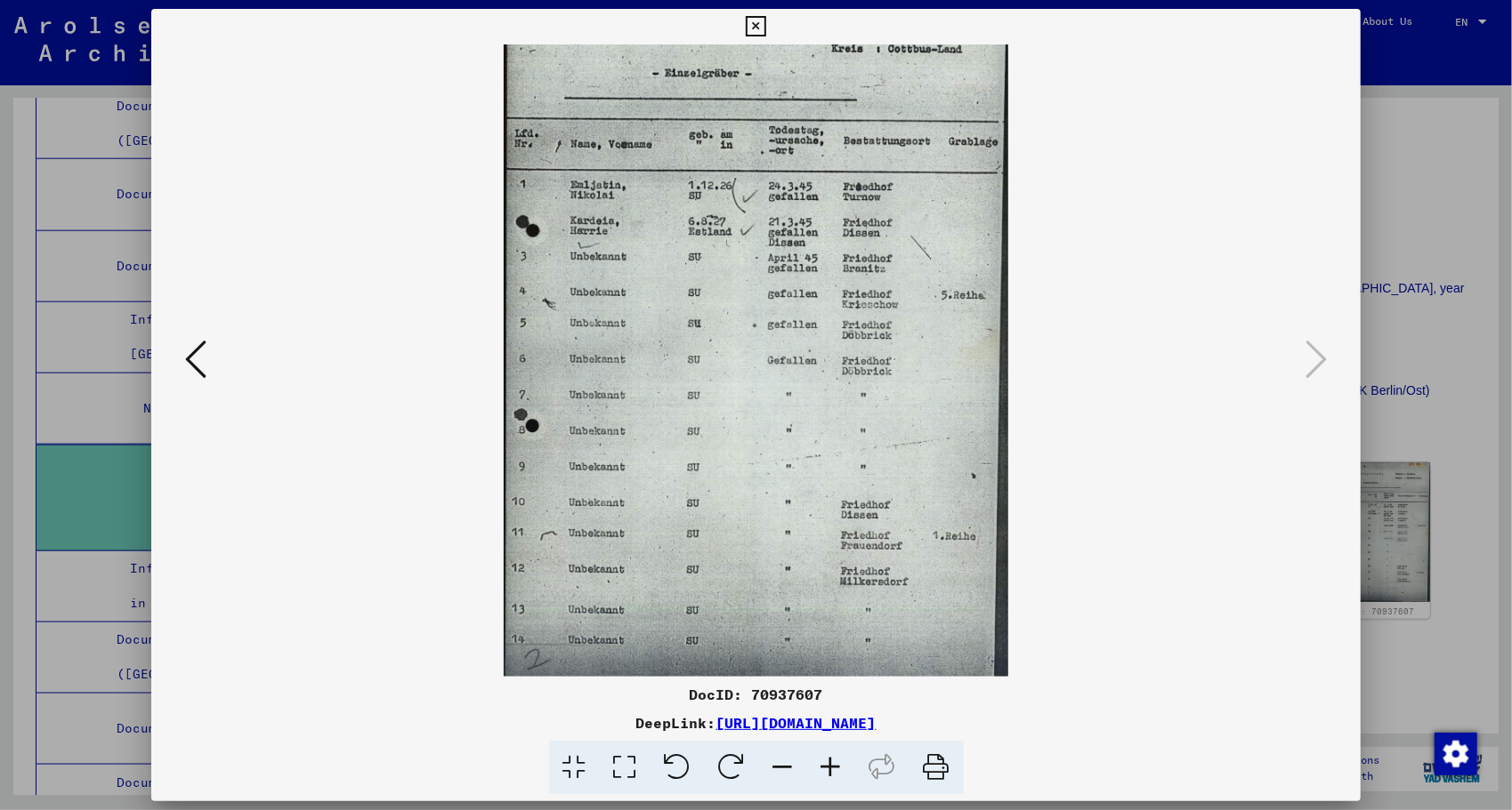
click at [1437, 216] on div at bounding box center [756, 405] width 1512 height 810
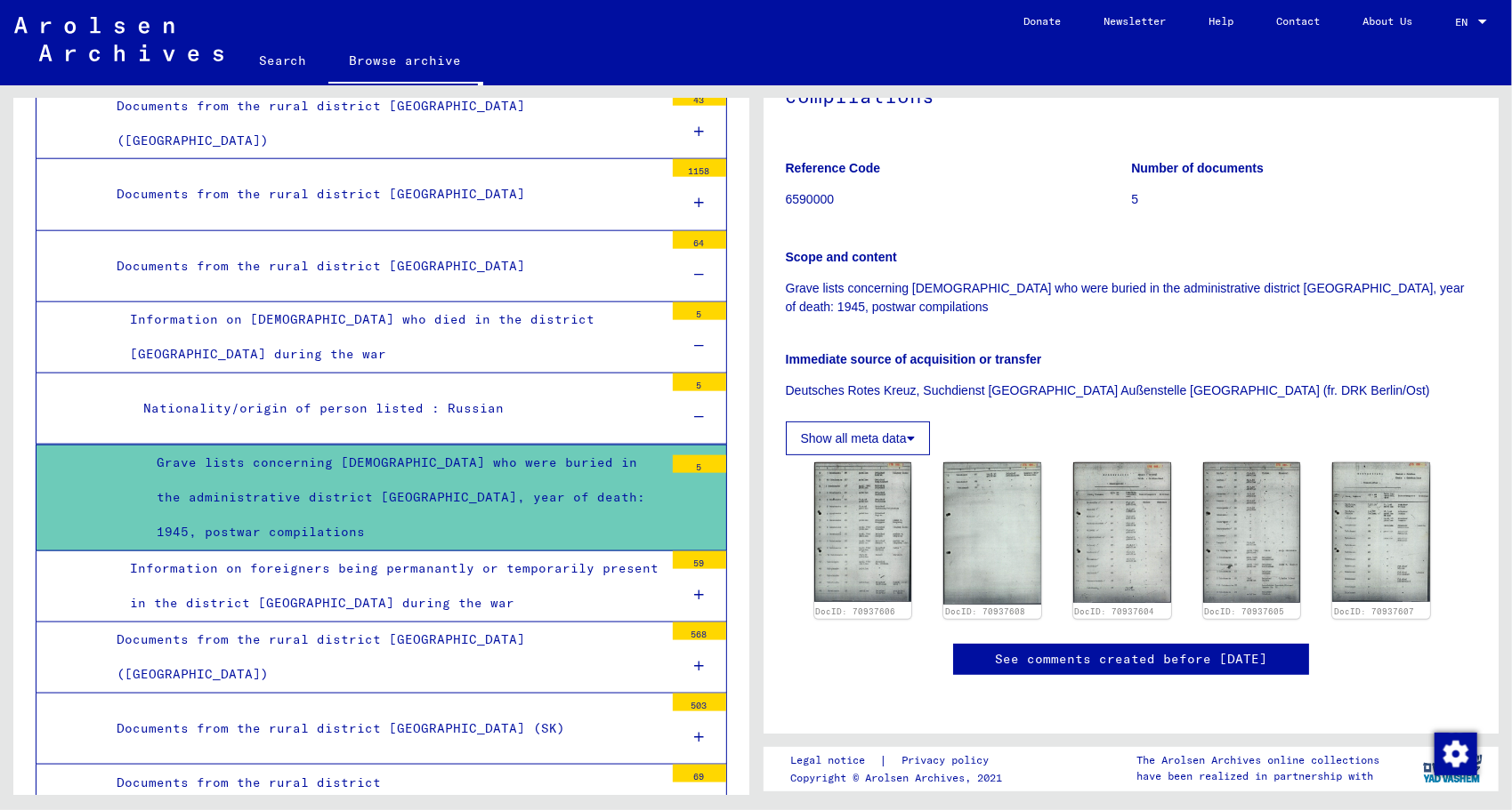
click at [274, 69] on link "Search" at bounding box center [283, 60] width 91 height 42
click at [274, 69] on link "Search" at bounding box center [283, 62] width 91 height 46
click at [276, 69] on link "Search" at bounding box center [283, 62] width 91 height 46
click at [109, 41] on img at bounding box center [118, 38] width 209 height 44
